Goal: Information Seeking & Learning: Learn about a topic

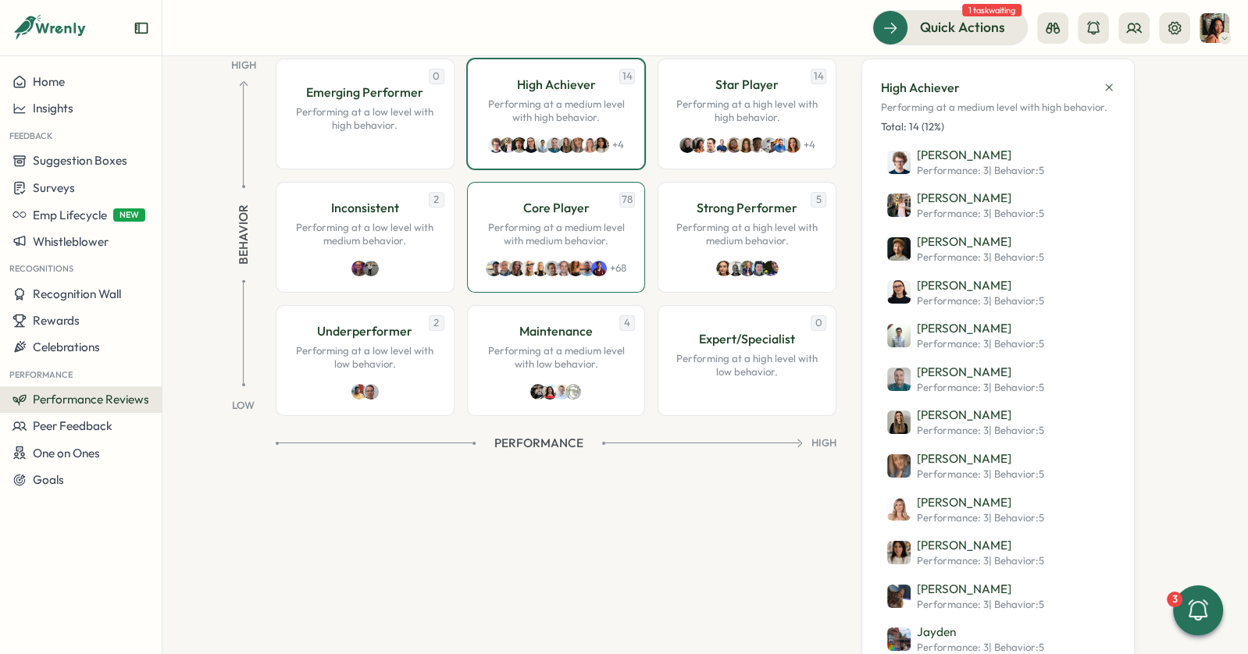
scroll to position [183, 0]
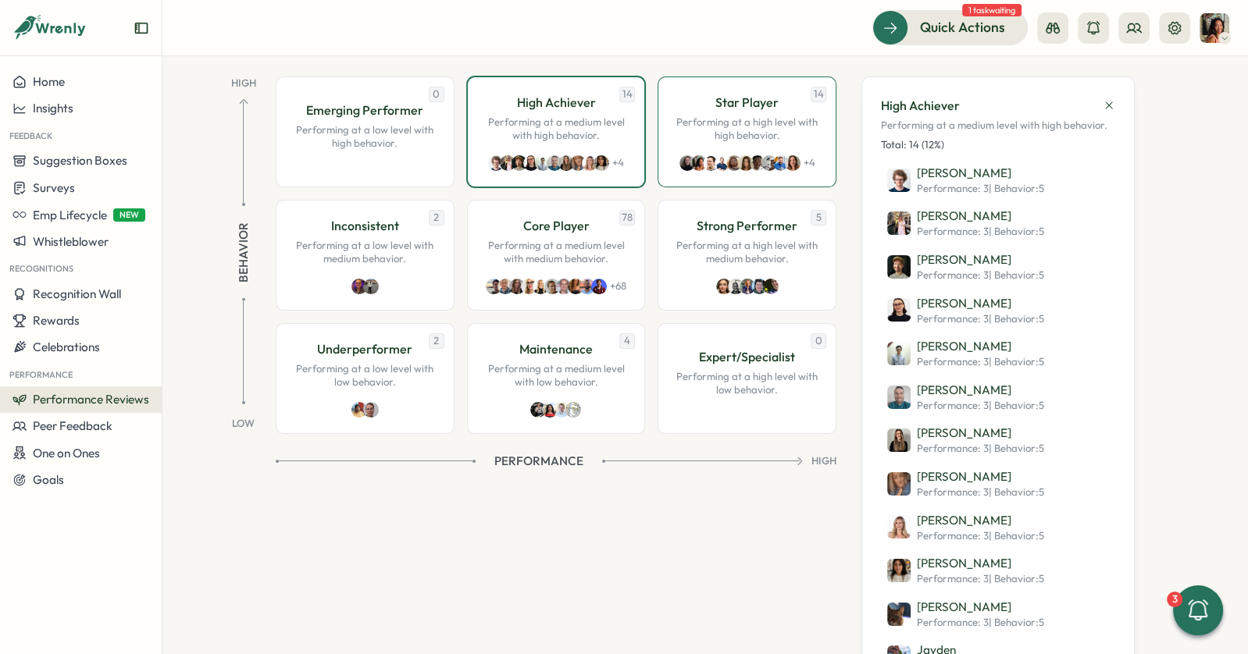
click at [720, 112] on div "Star Player Performing at a high level with high behavior." at bounding box center [747, 118] width 146 height 50
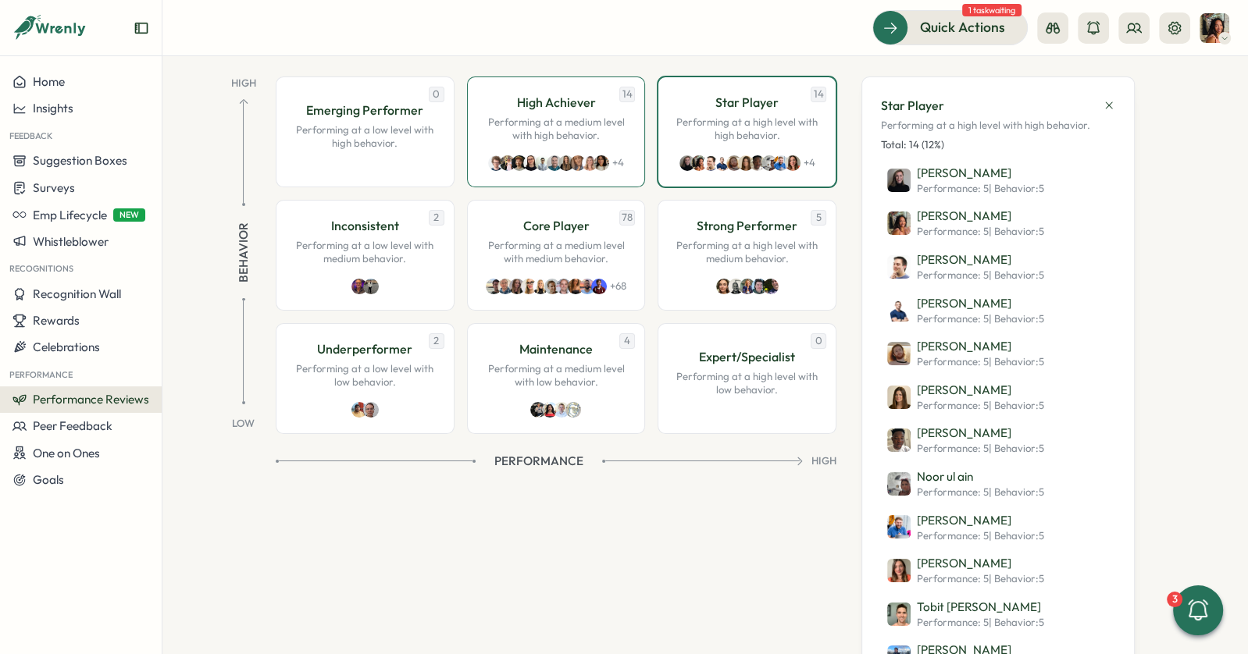
click at [529, 142] on div "14 High Achiever Performing at a medium level with high behavior. + 4" at bounding box center [556, 132] width 179 height 111
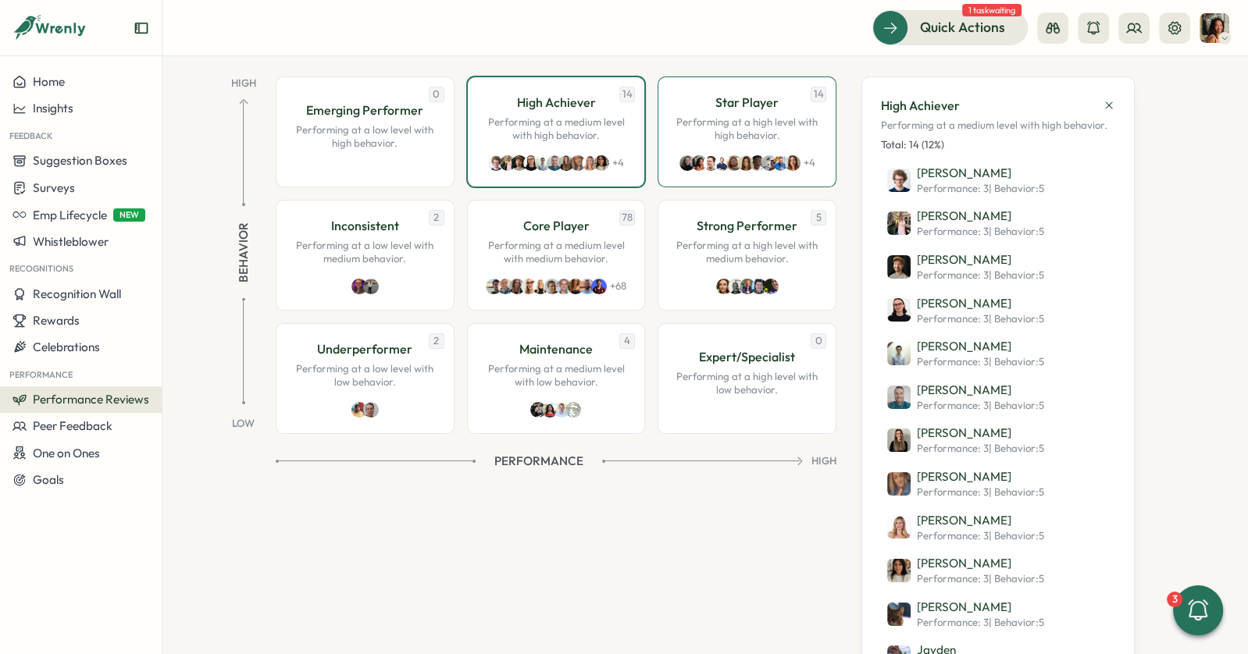
click at [692, 129] on p "Performing at a high level with high behavior." at bounding box center [747, 129] width 146 height 27
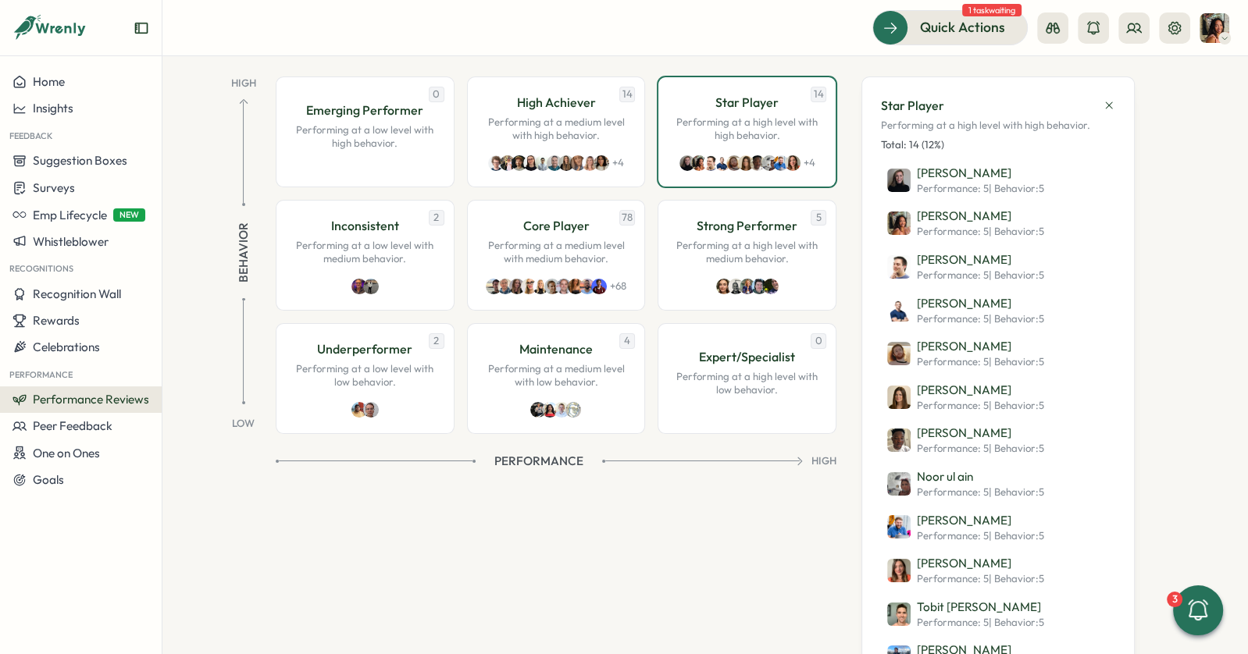
click at [1116, 102] on div "Star Player Performing at a high level with high behavior. Total: 14 (12%) [PER…" at bounding box center [997, 425] width 273 height 696
click at [1112, 102] on div "Star Player Performing at a high level with high behavior. Total: 14 (12%) [PER…" at bounding box center [997, 425] width 273 height 696
click at [746, 116] on p "Performing at a high level with high behavior." at bounding box center [747, 129] width 146 height 27
click at [732, 234] on div "Strong Performer Performing at a high level with medium behavior." at bounding box center [747, 241] width 146 height 50
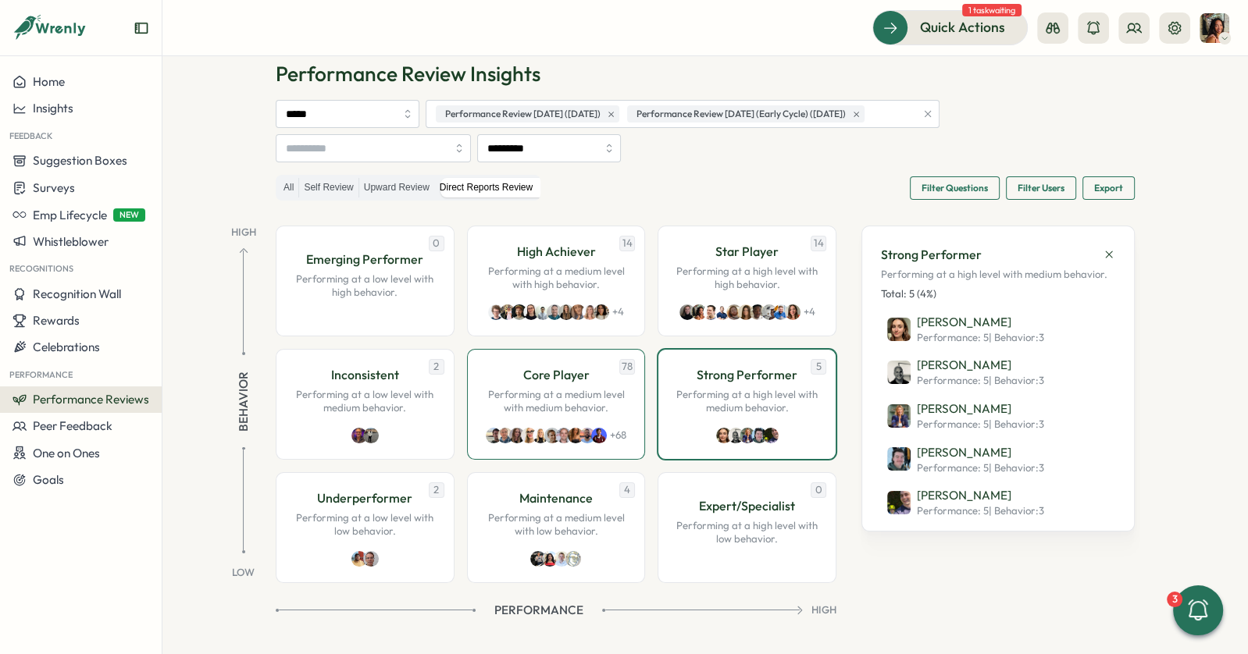
click at [566, 249] on p "High Achiever" at bounding box center [555, 252] width 79 height 20
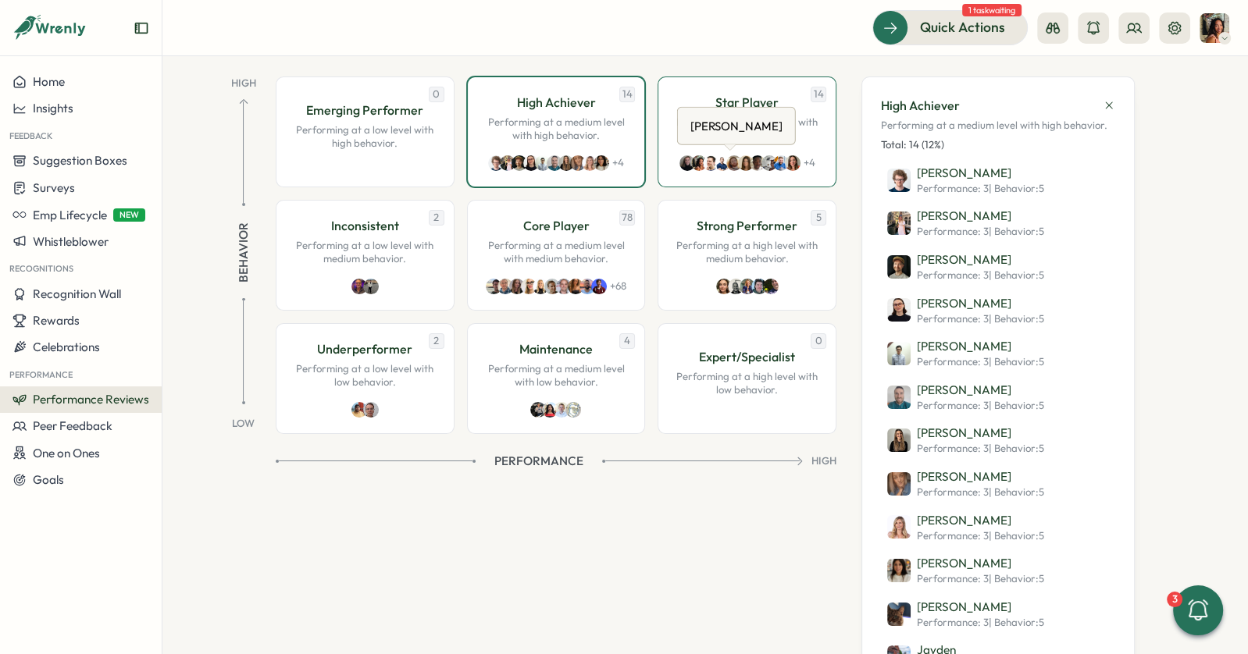
click at [721, 146] on div "14 Star Player Performing at a high level with high behavior. + 4" at bounding box center [746, 132] width 179 height 111
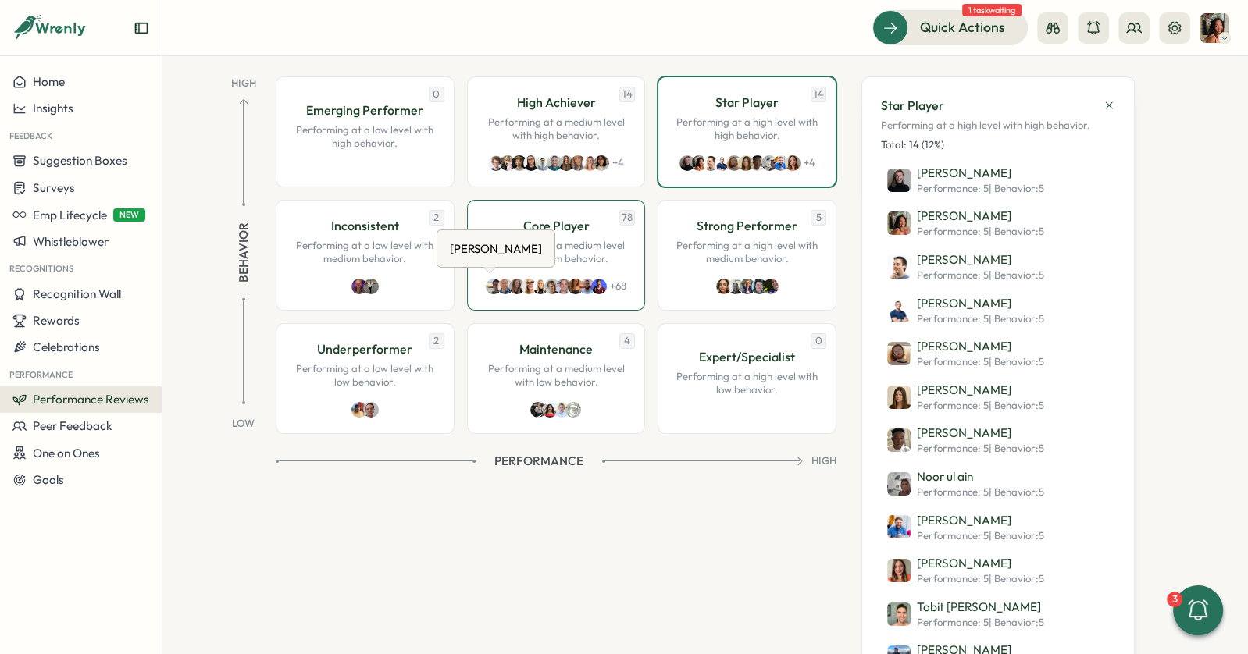
click at [532, 252] on div "[PERSON_NAME] [PERSON_NAME]" at bounding box center [495, 249] width 119 height 38
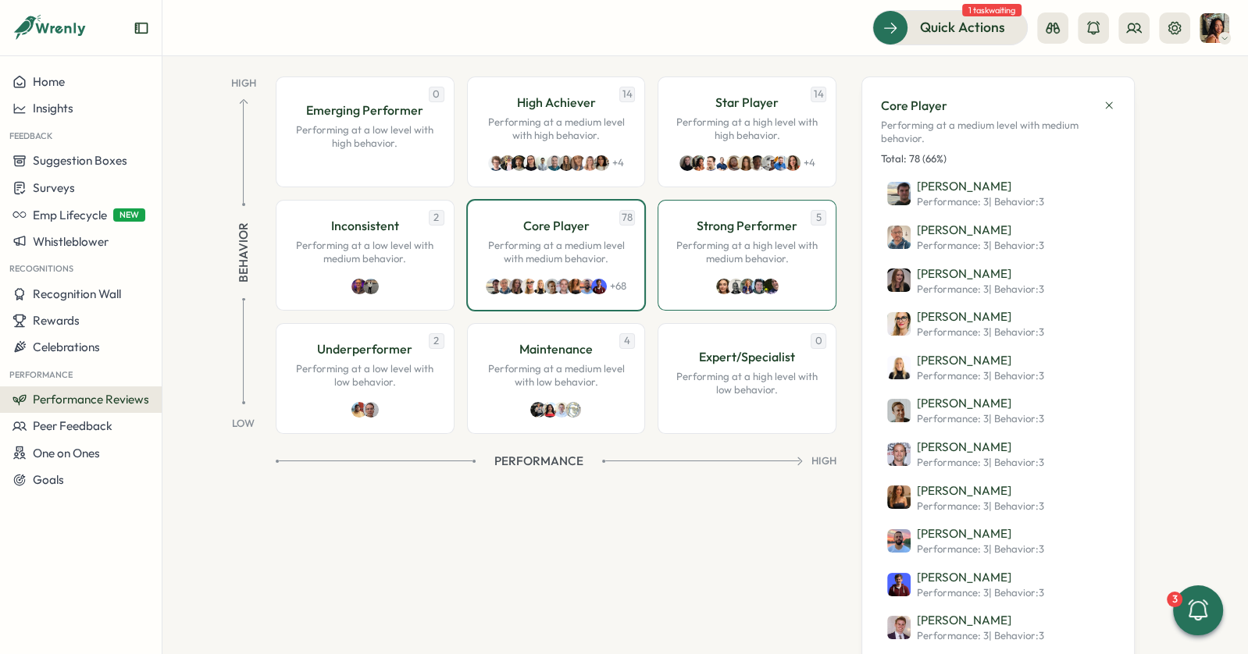
click at [677, 277] on div "5 Strong Performer Performing at a high level with medium behavior." at bounding box center [746, 255] width 179 height 111
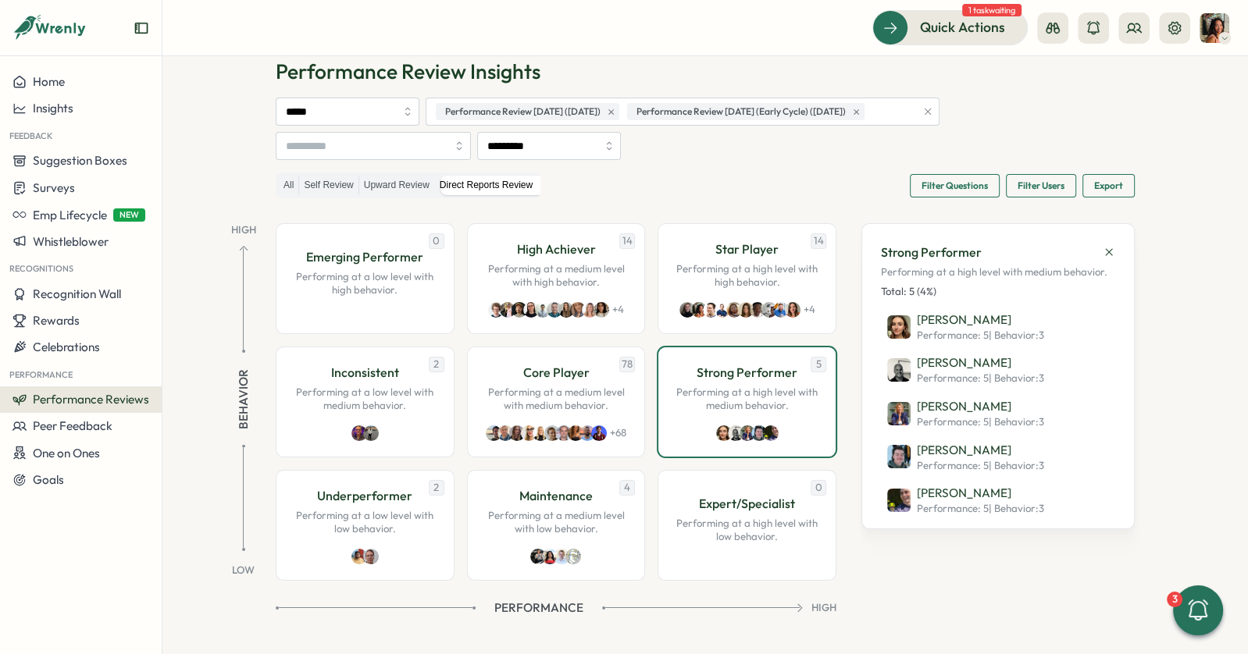
scroll to position [34, 0]
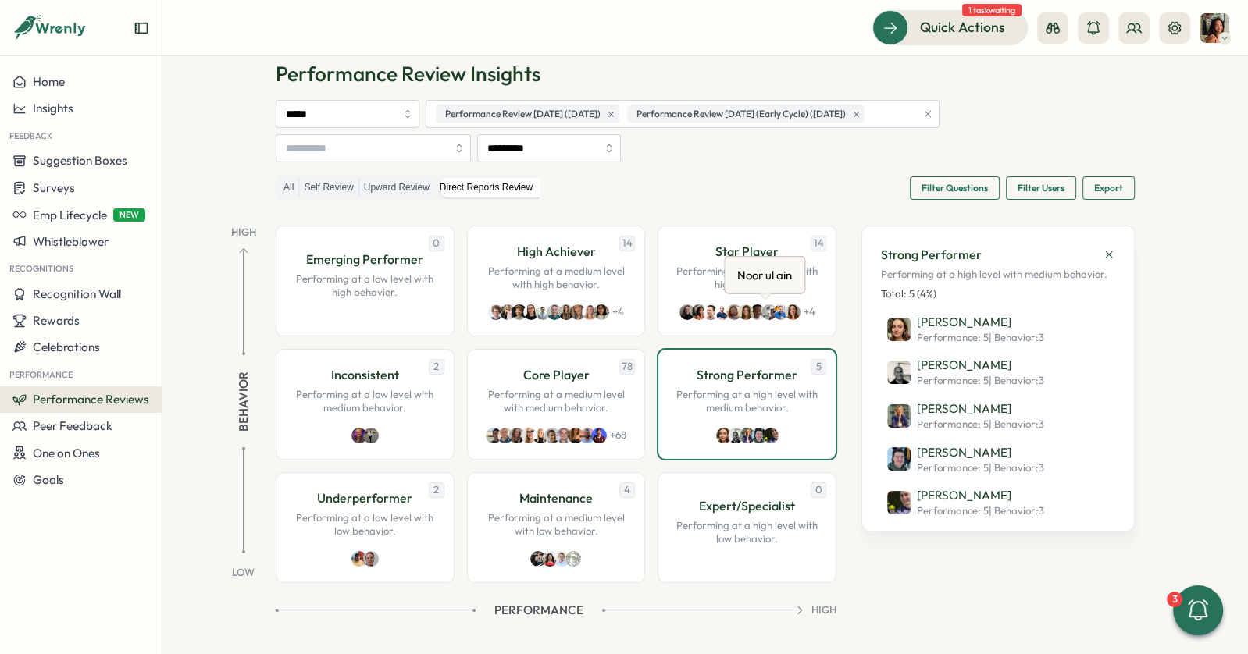
click at [756, 282] on div "Noor ul ain" at bounding box center [764, 275] width 61 height 24
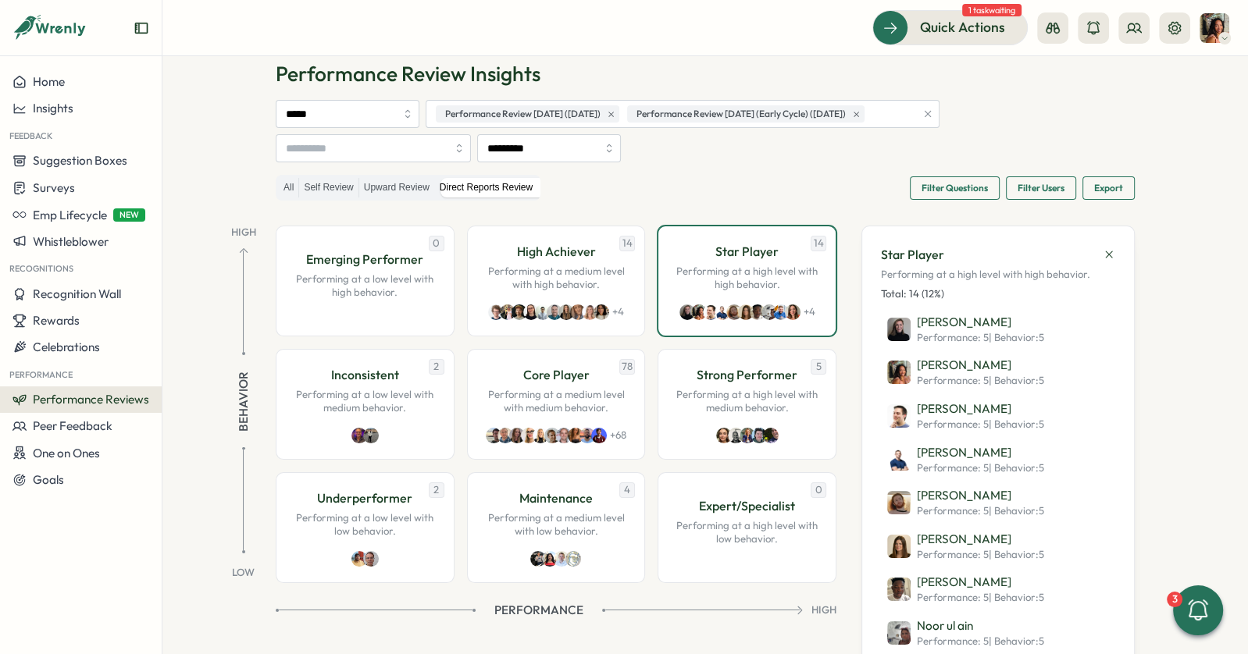
scroll to position [183, 0]
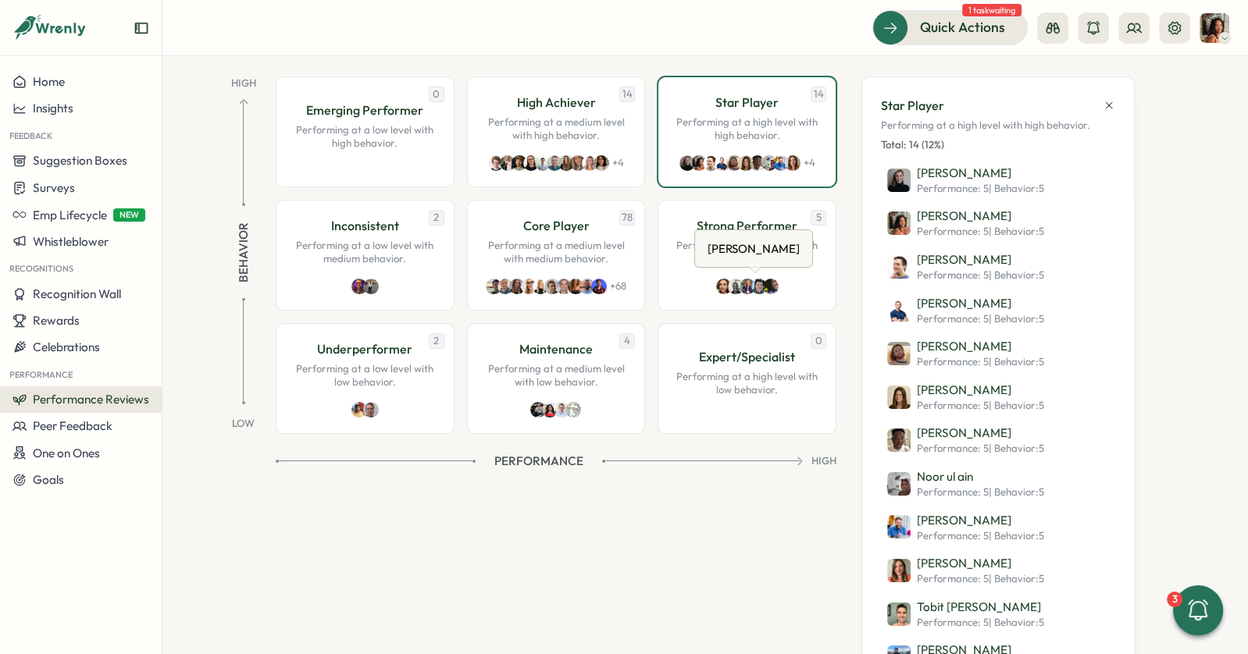
drag, startPoint x: 754, startPoint y: 282, endPoint x: 764, endPoint y: 243, distance: 40.3
click at [764, 243] on div "[PERSON_NAME]" at bounding box center [753, 249] width 98 height 24
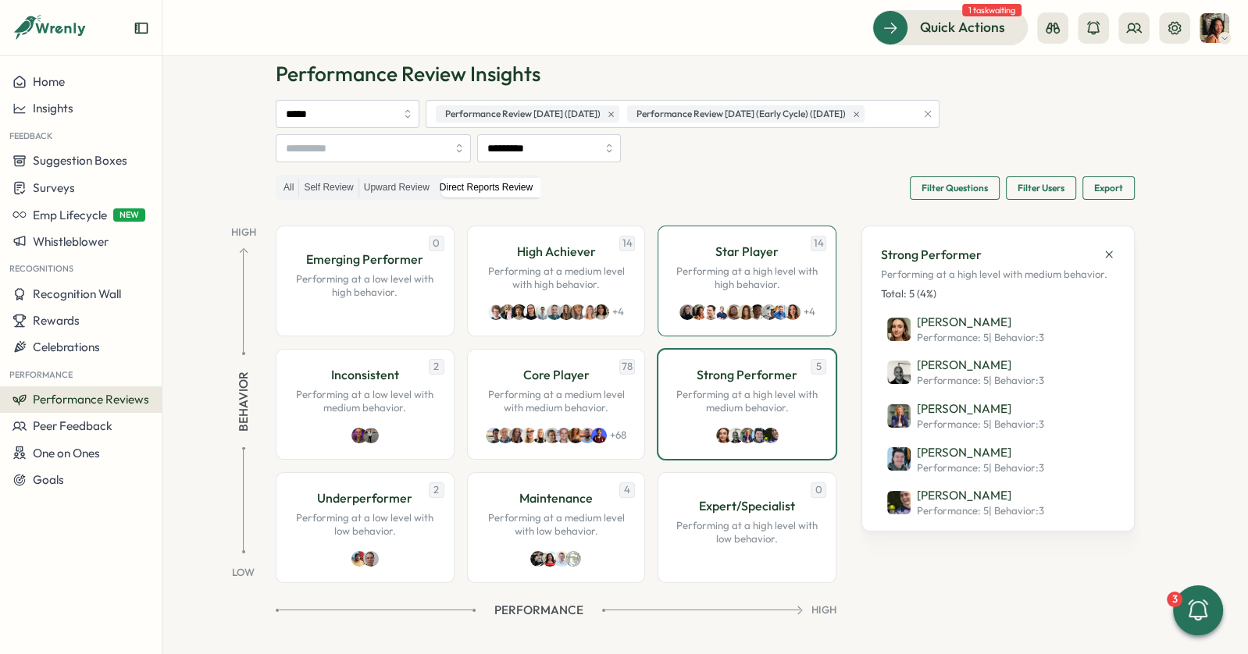
click at [743, 259] on p "Star Player" at bounding box center [746, 252] width 63 height 20
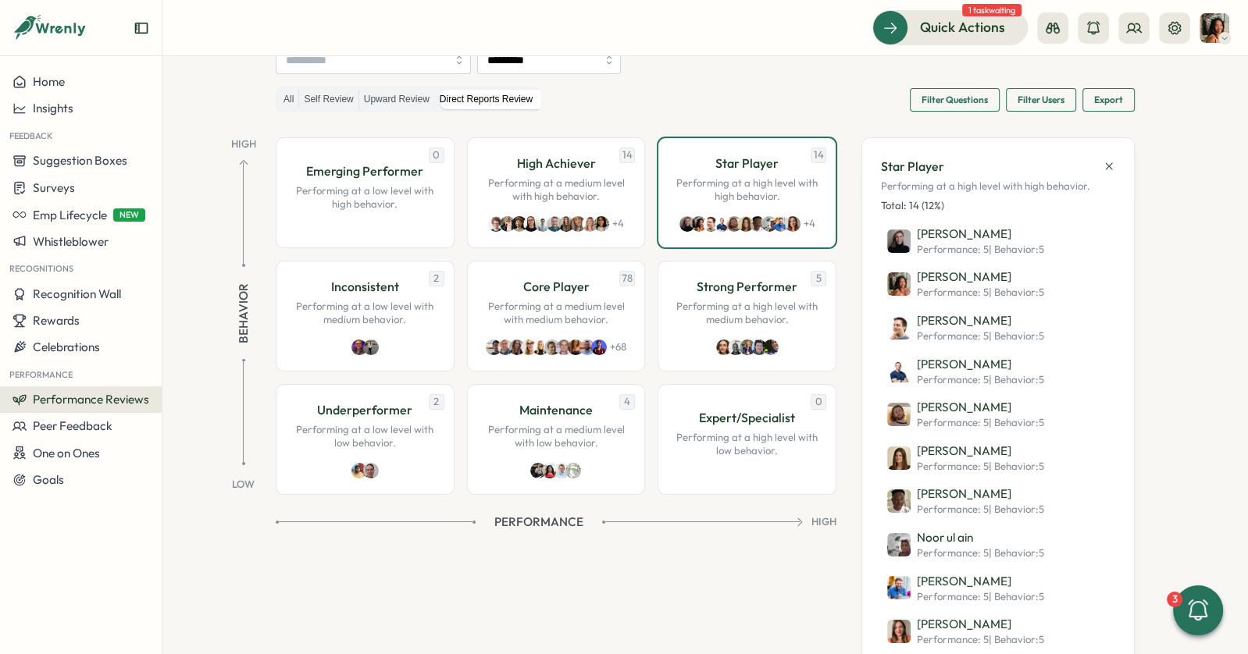
scroll to position [0, 0]
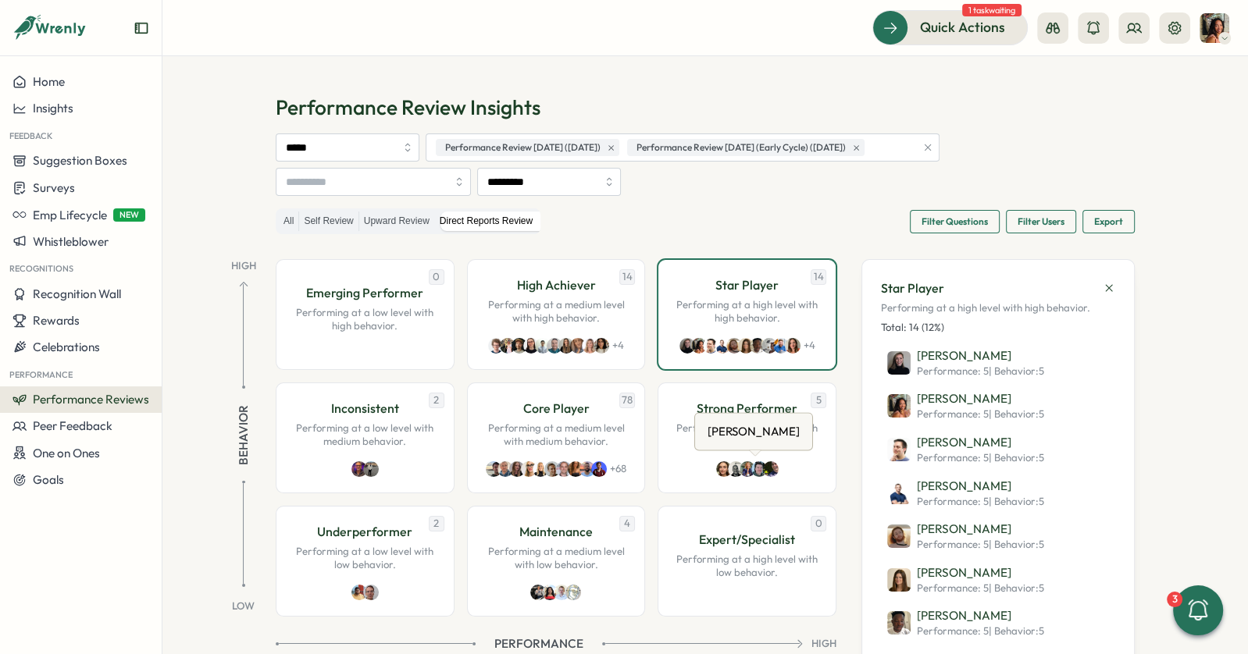
click at [731, 436] on div "[PERSON_NAME]" at bounding box center [753, 431] width 98 height 24
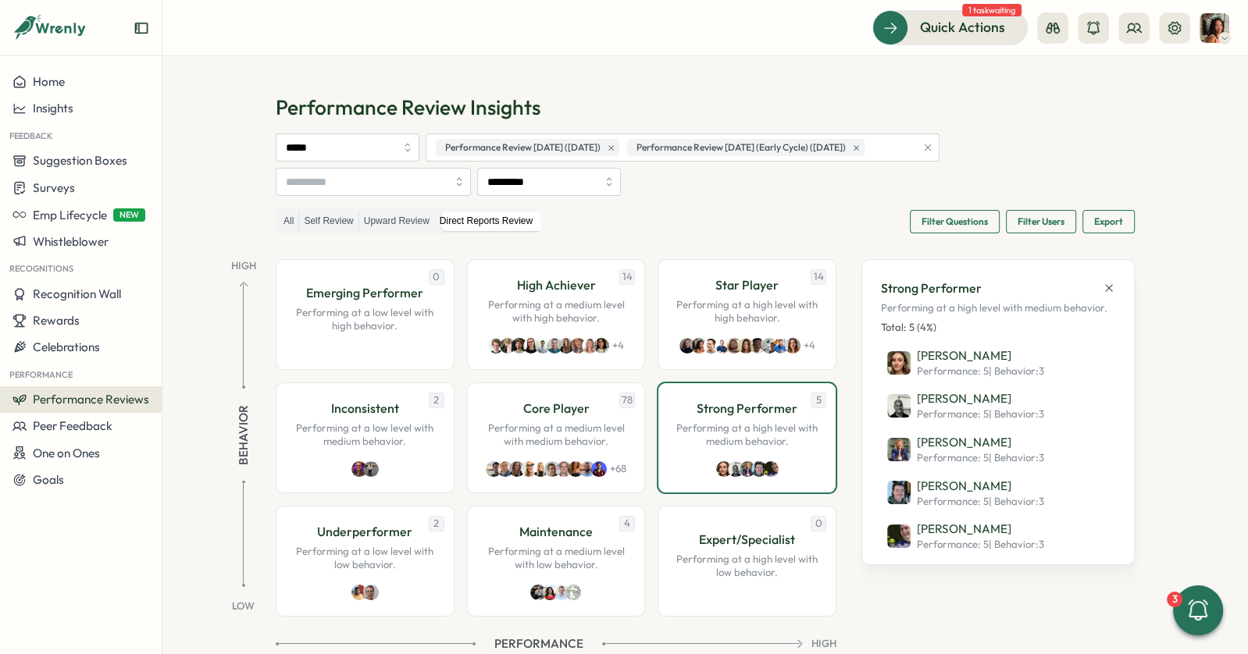
scroll to position [34, 0]
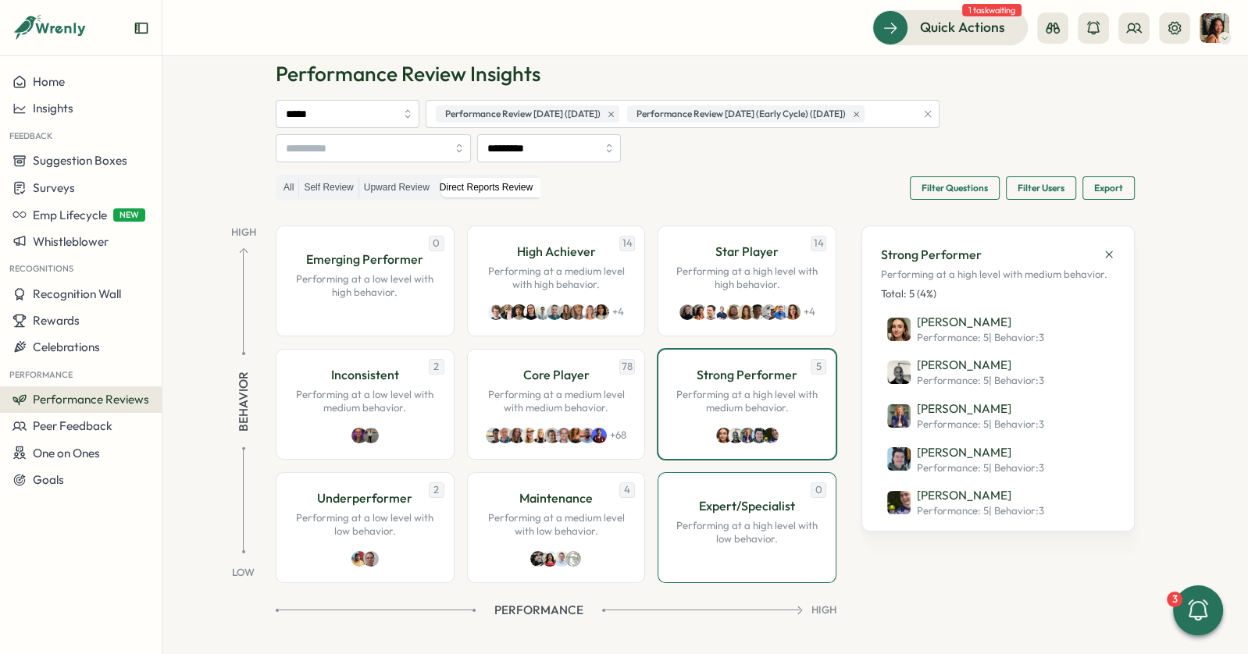
click at [674, 515] on div "Expert/Specialist Performing at a high level with low behavior." at bounding box center [747, 522] width 146 height 50
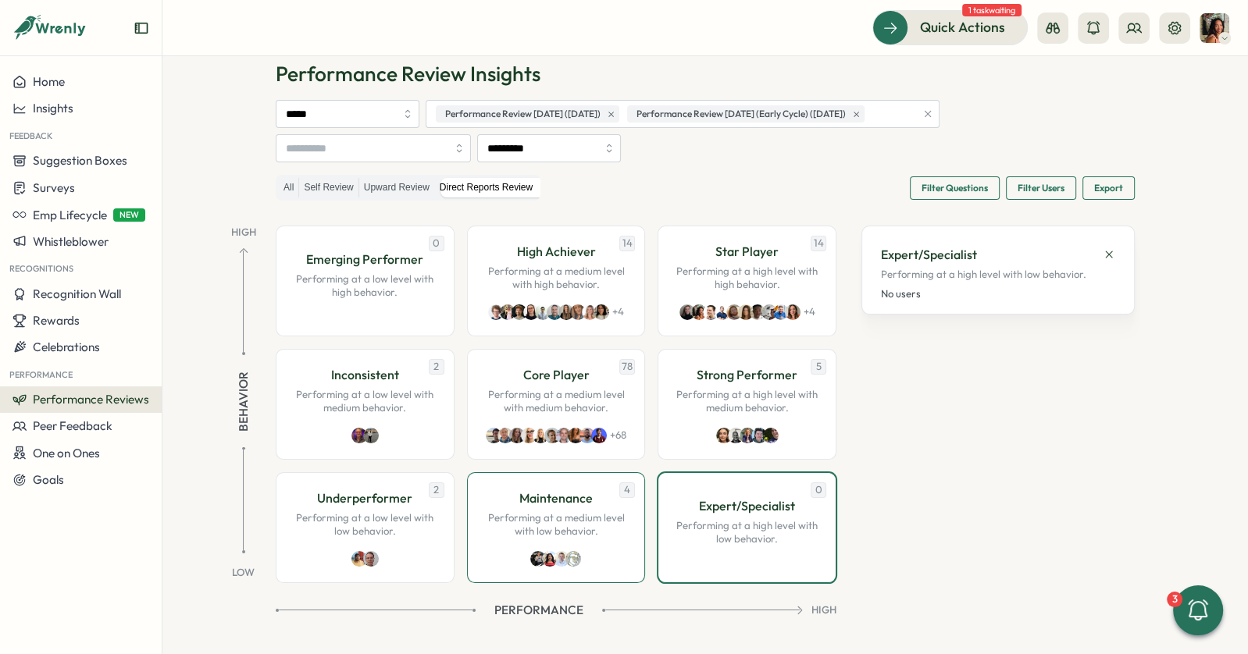
click at [508, 502] on div "Maintenance Performing at a medium level with low behavior." at bounding box center [556, 514] width 146 height 50
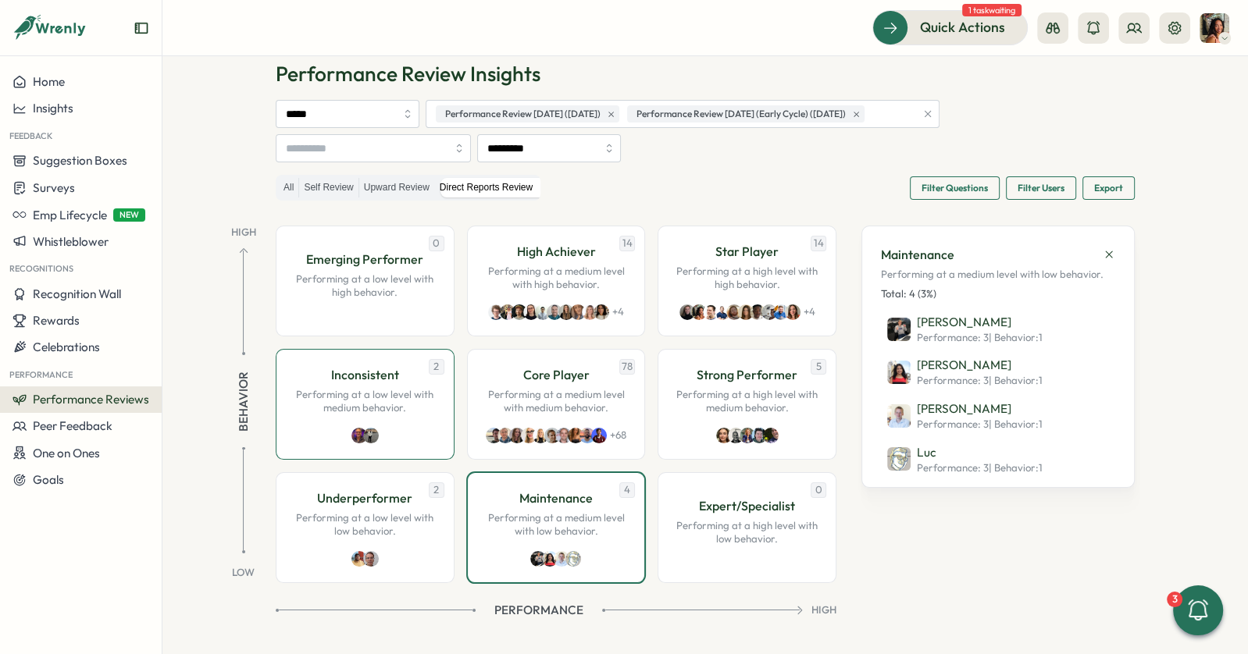
click at [396, 427] on div "2 Inconsistent Performing at a low level with medium behavior." at bounding box center [365, 404] width 179 height 111
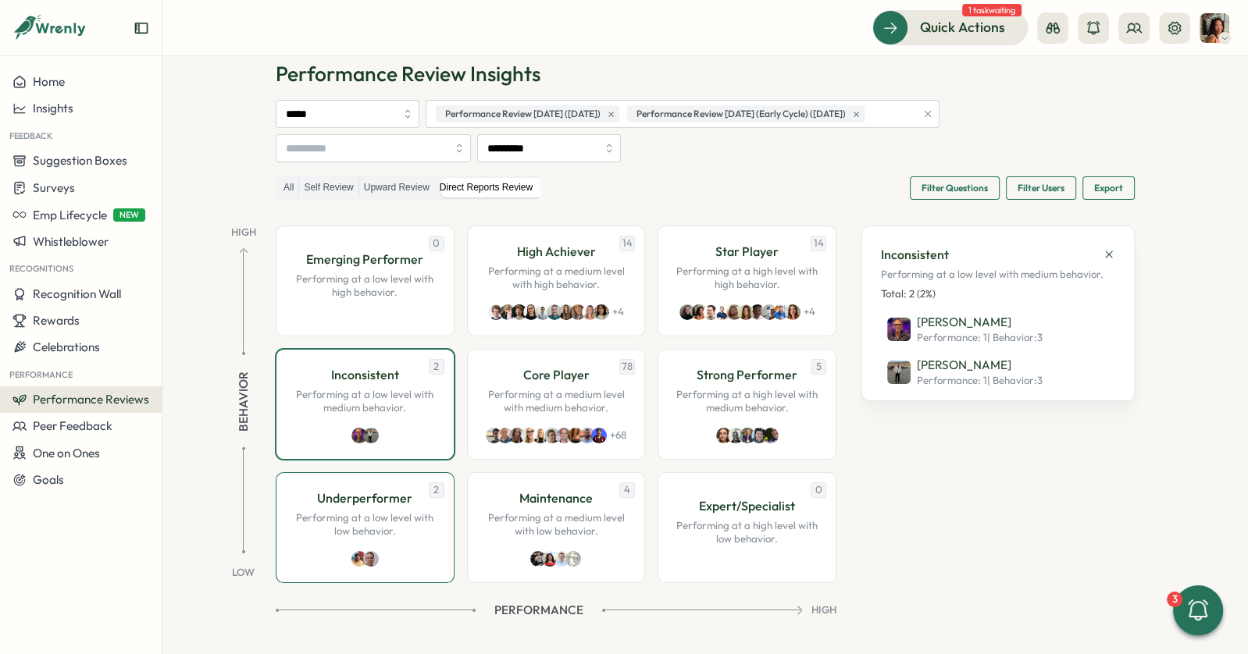
click at [375, 511] on p "Performing at a low level with low behavior." at bounding box center [365, 524] width 146 height 27
click at [388, 404] on p "Performing at a low level with medium behavior." at bounding box center [365, 401] width 146 height 27
click at [541, 418] on div "78 Core Player Performing at a medium level with medium behavior. + 68" at bounding box center [556, 404] width 179 height 111
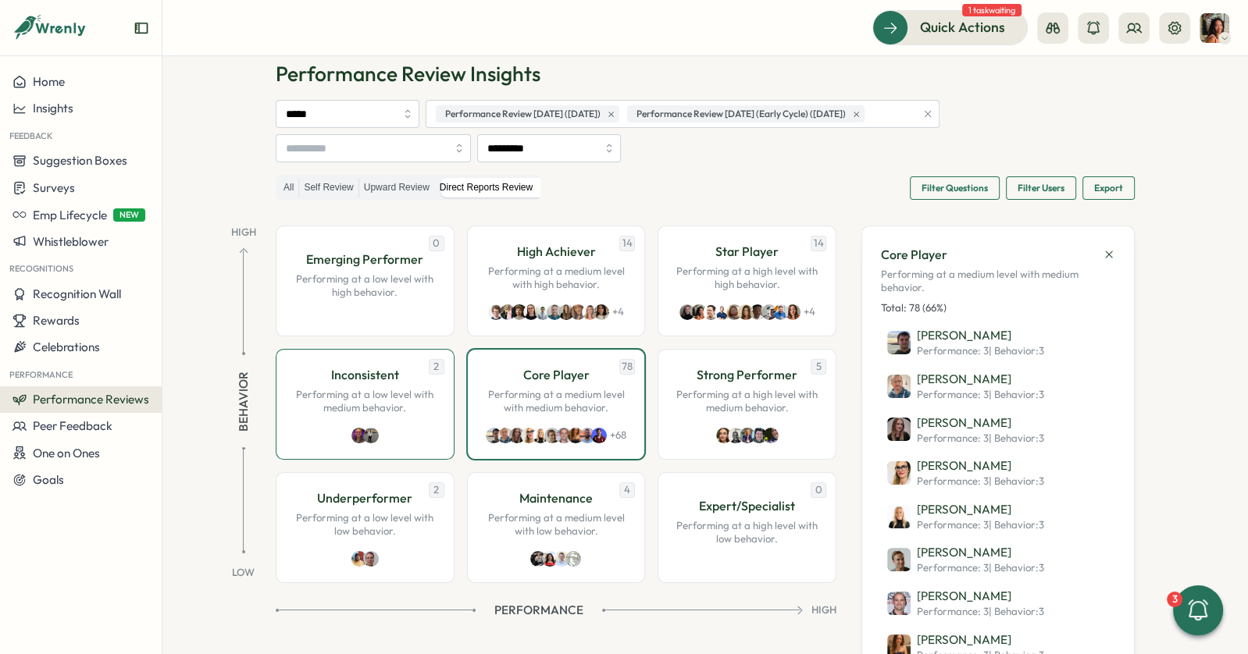
click at [398, 397] on p "Performing at a low level with medium behavior." at bounding box center [365, 401] width 146 height 27
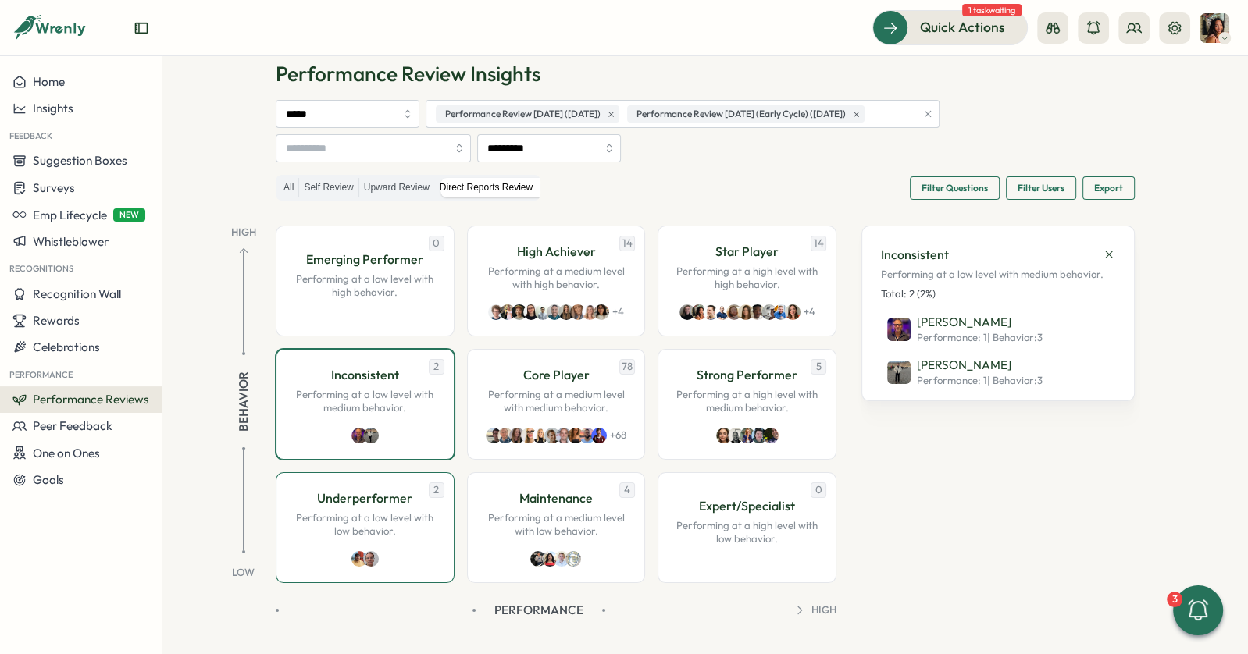
click at [390, 491] on p "Underperformer" at bounding box center [364, 499] width 95 height 20
click at [392, 405] on p "Performing at a low level with medium behavior." at bounding box center [365, 401] width 146 height 27
click at [535, 278] on div "[PERSON_NAME]" at bounding box center [522, 275] width 98 height 24
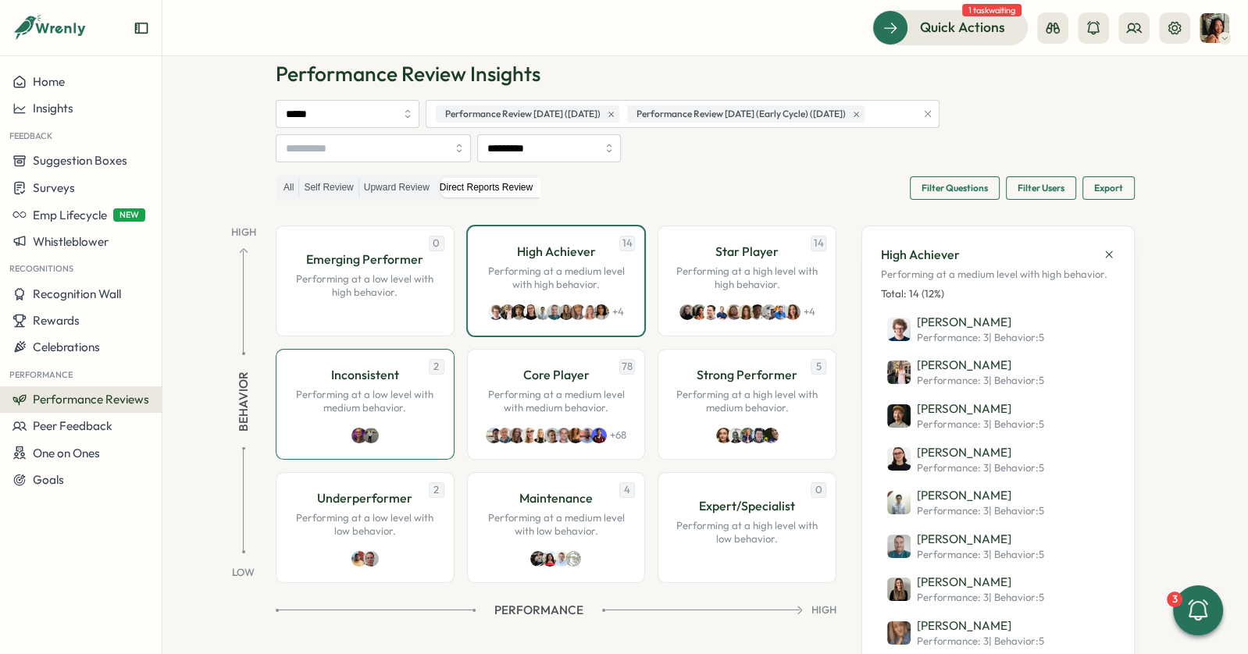
click at [361, 399] on p "Performing at a low level with medium behavior." at bounding box center [365, 401] width 146 height 27
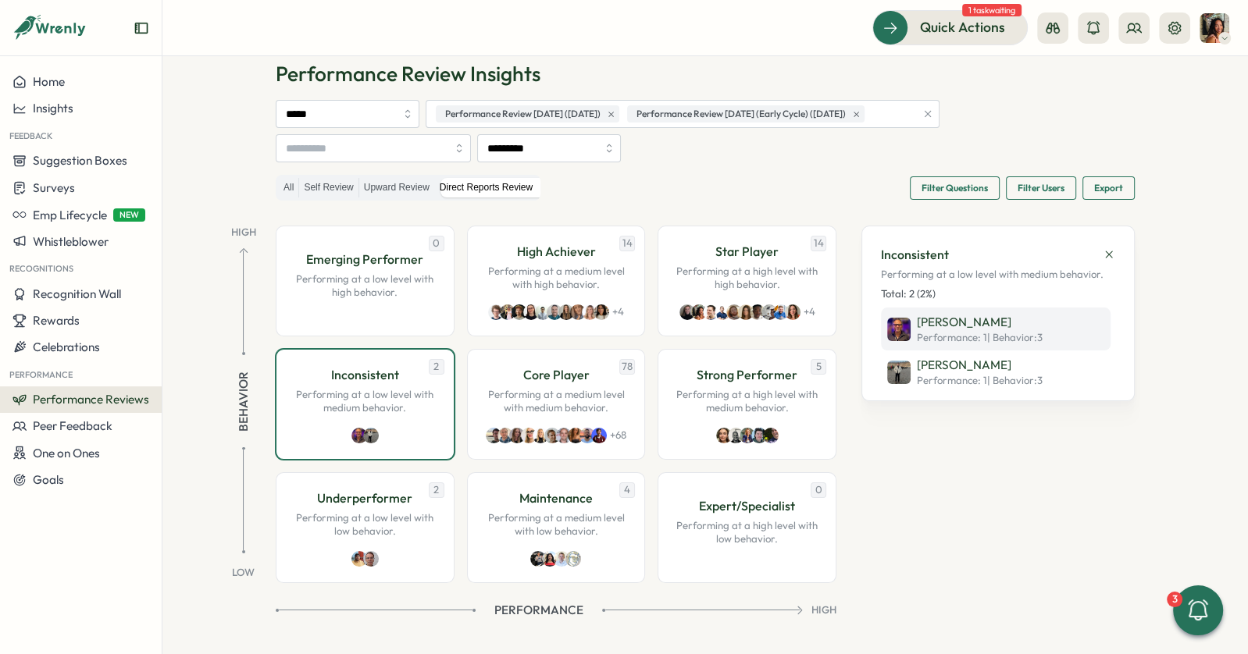
click at [906, 333] on div "[PERSON_NAME] Performance: 1 | Behavior : 3" at bounding box center [964, 329] width 155 height 31
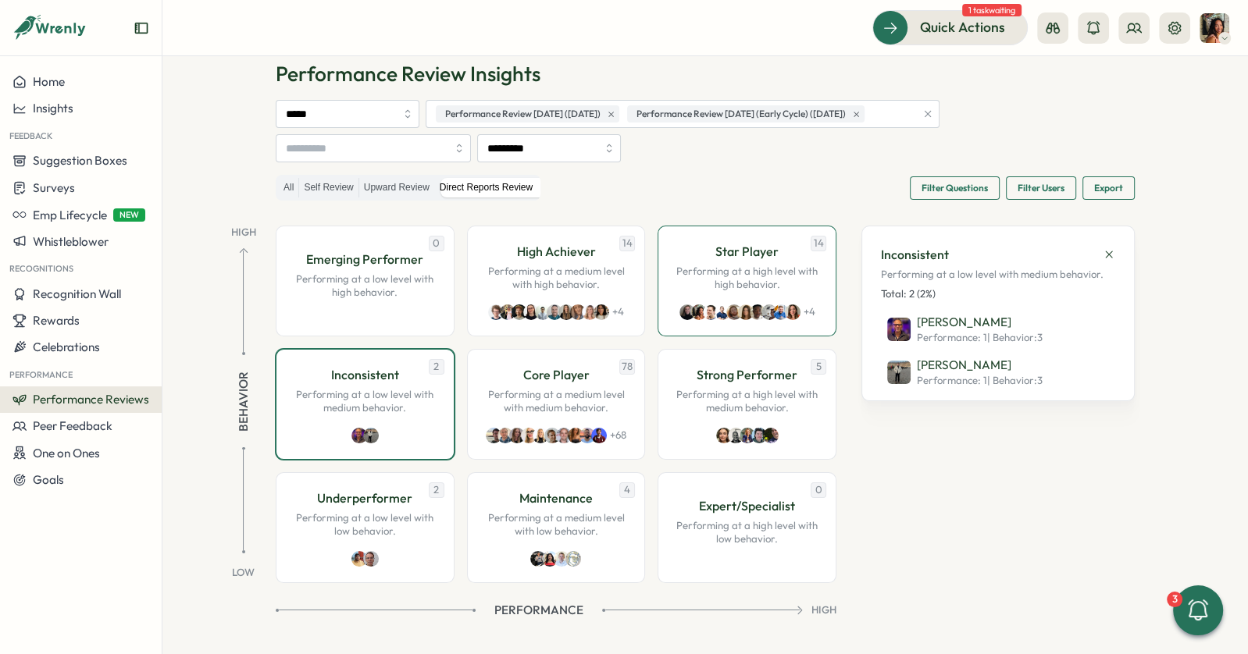
click at [723, 287] on p "Performing at a high level with high behavior." at bounding box center [747, 278] width 146 height 27
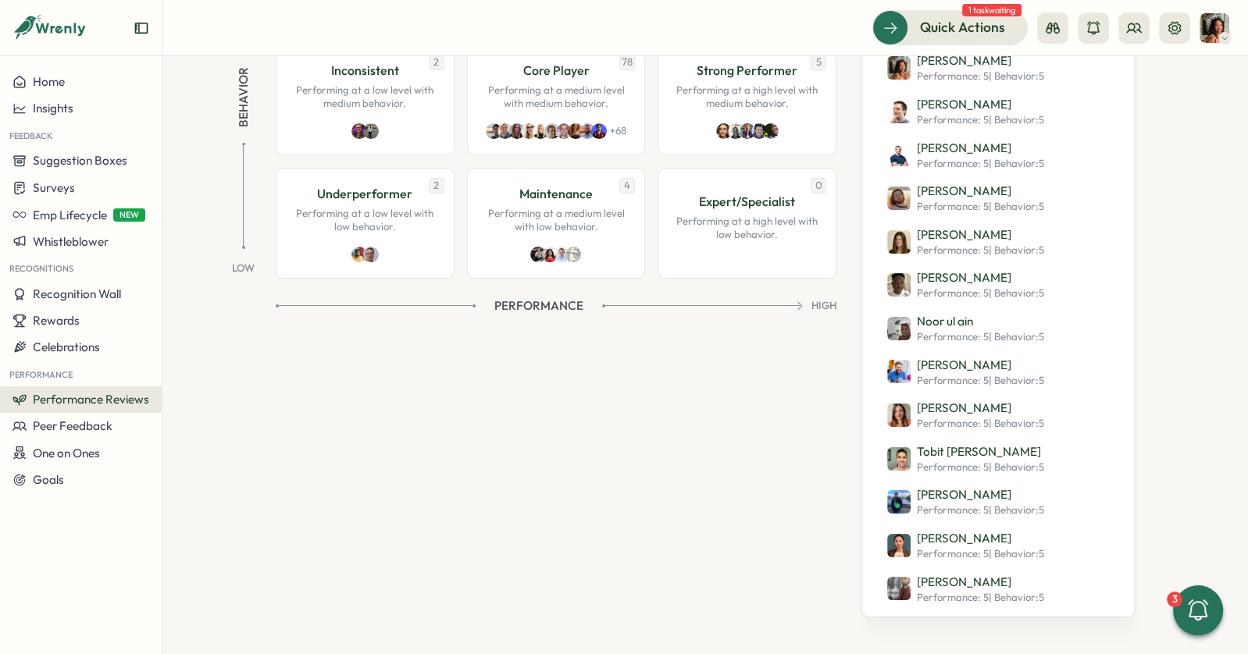
scroll to position [0, 0]
